Goal: Transaction & Acquisition: Subscribe to service/newsletter

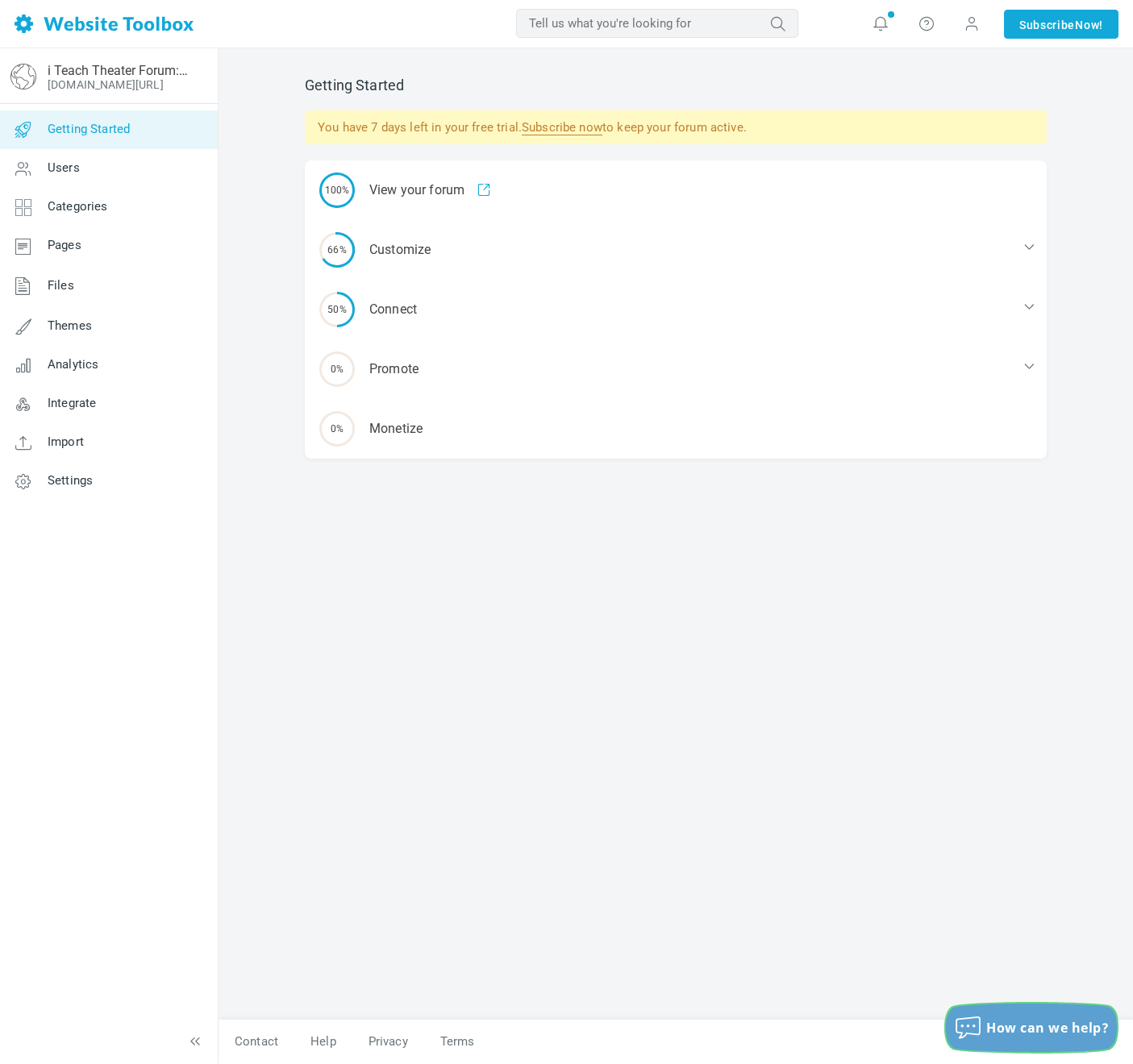
click at [984, 1011] on button "How can we help?" at bounding box center [1031, 1027] width 171 height 48
click at [992, 1030] on span "How can we help?" at bounding box center [1047, 1027] width 123 height 17
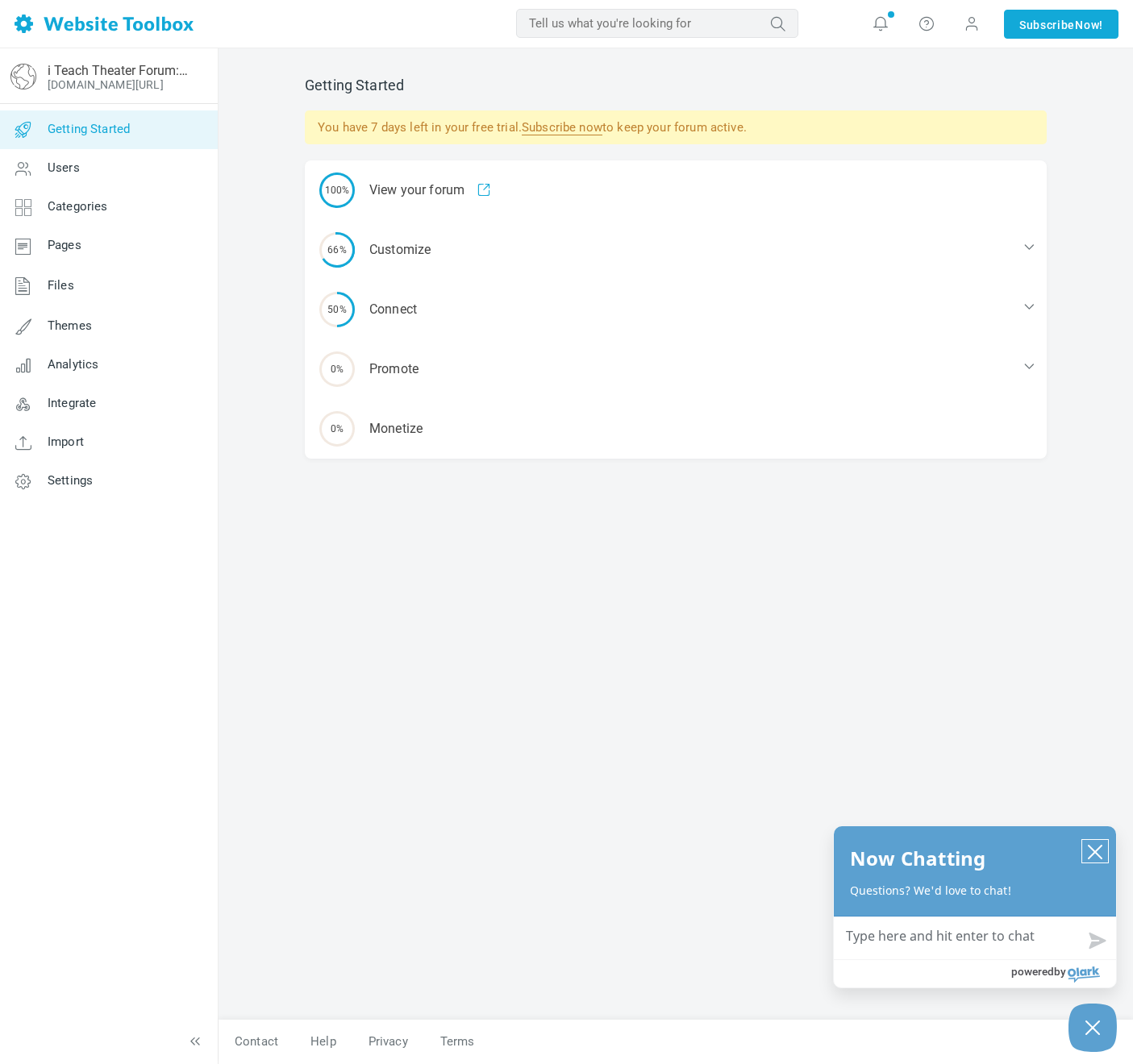
click at [1094, 852] on icon "close chatbox" at bounding box center [1095, 852] width 13 height 13
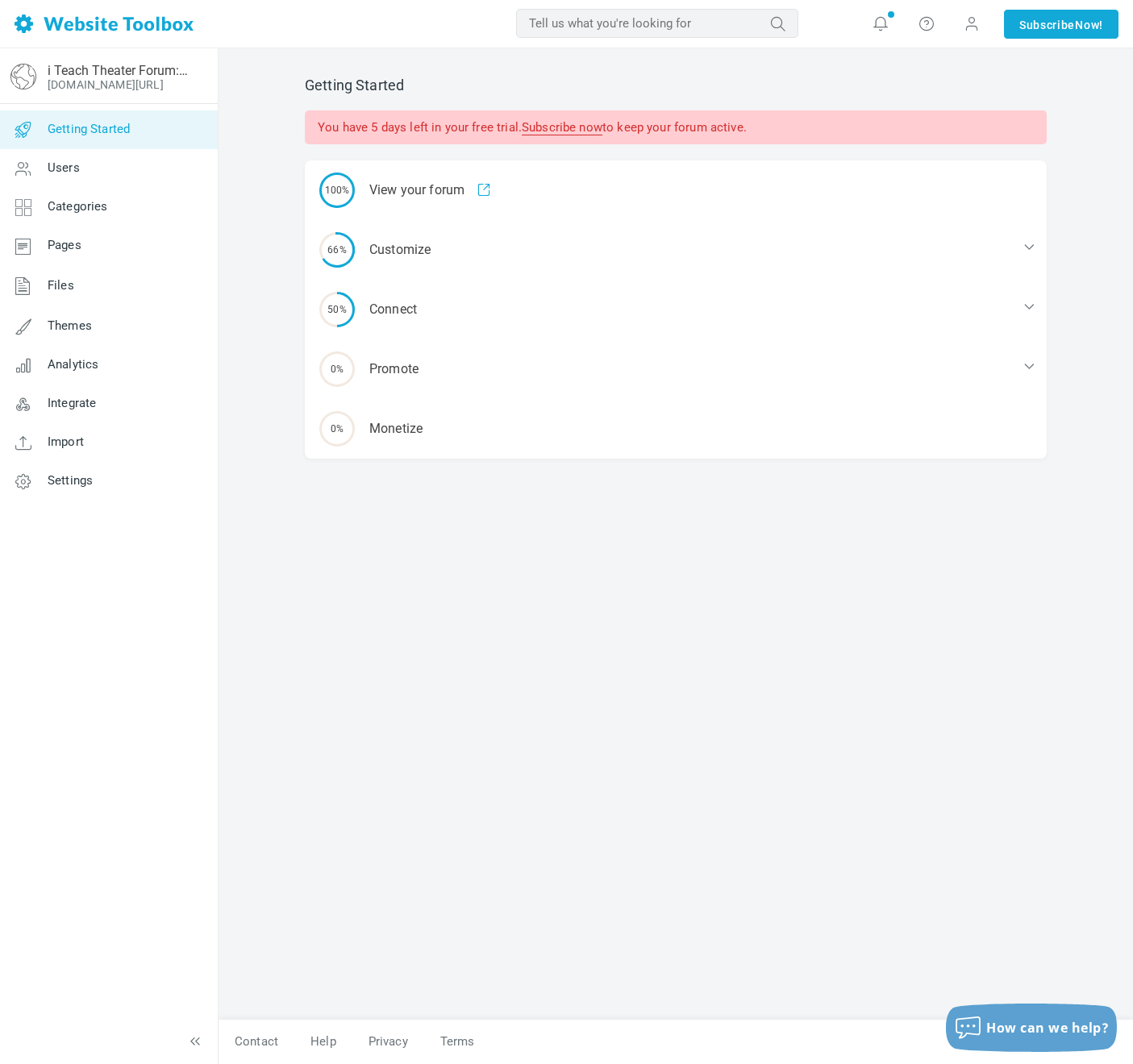
click at [548, 132] on link "Subscribe now" at bounding box center [561, 127] width 80 height 16
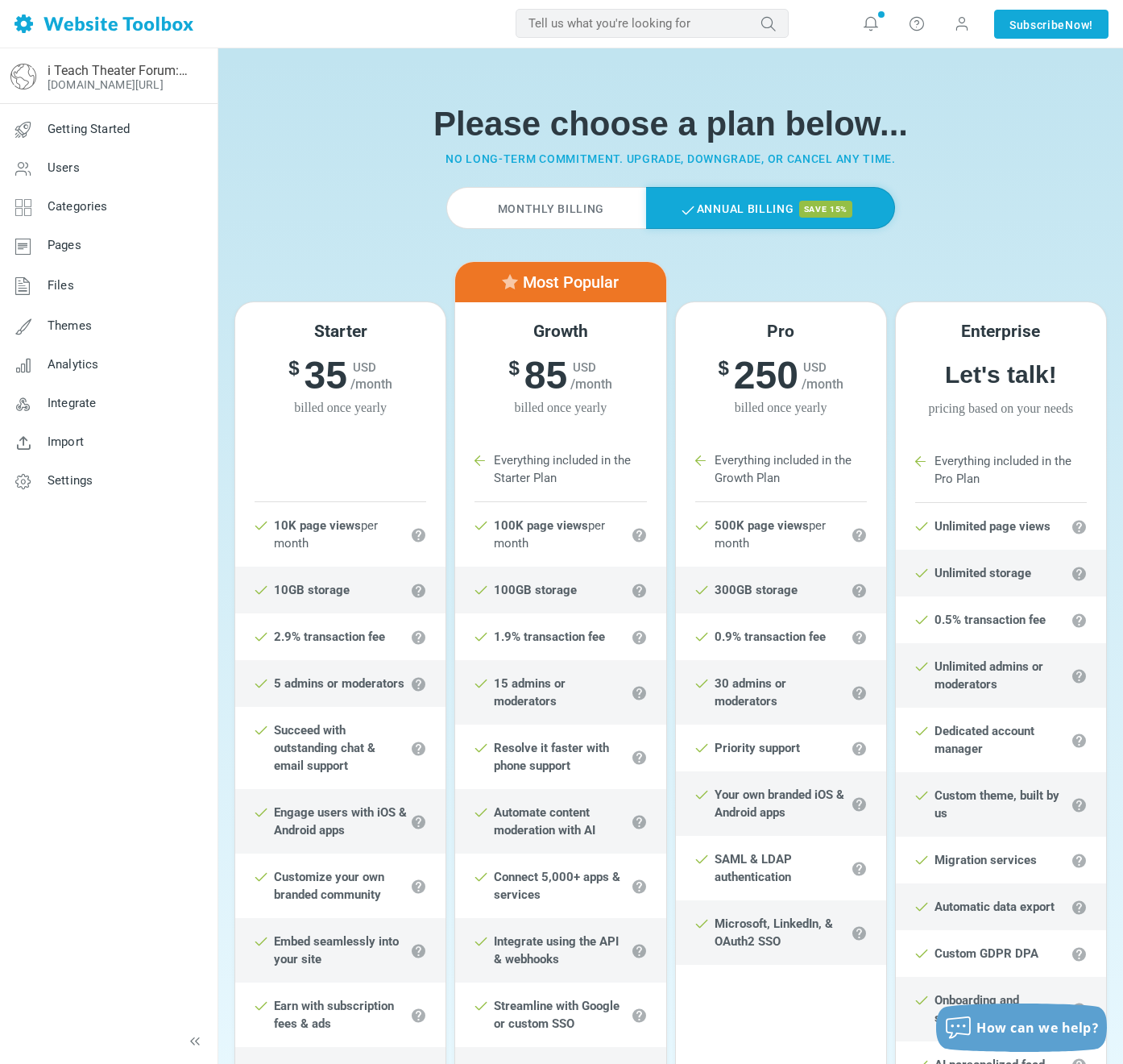
click at [376, 130] on h1 "Please choose a plan below..." at bounding box center [671, 124] width 881 height 40
click at [69, 63] on link "i Teach Theater Forum: Connect & Collaborate" at bounding box center [117, 70] width 140 height 16
click at [92, 23] on img at bounding box center [104, 24] width 179 height 18
